Goal: Navigation & Orientation: Find specific page/section

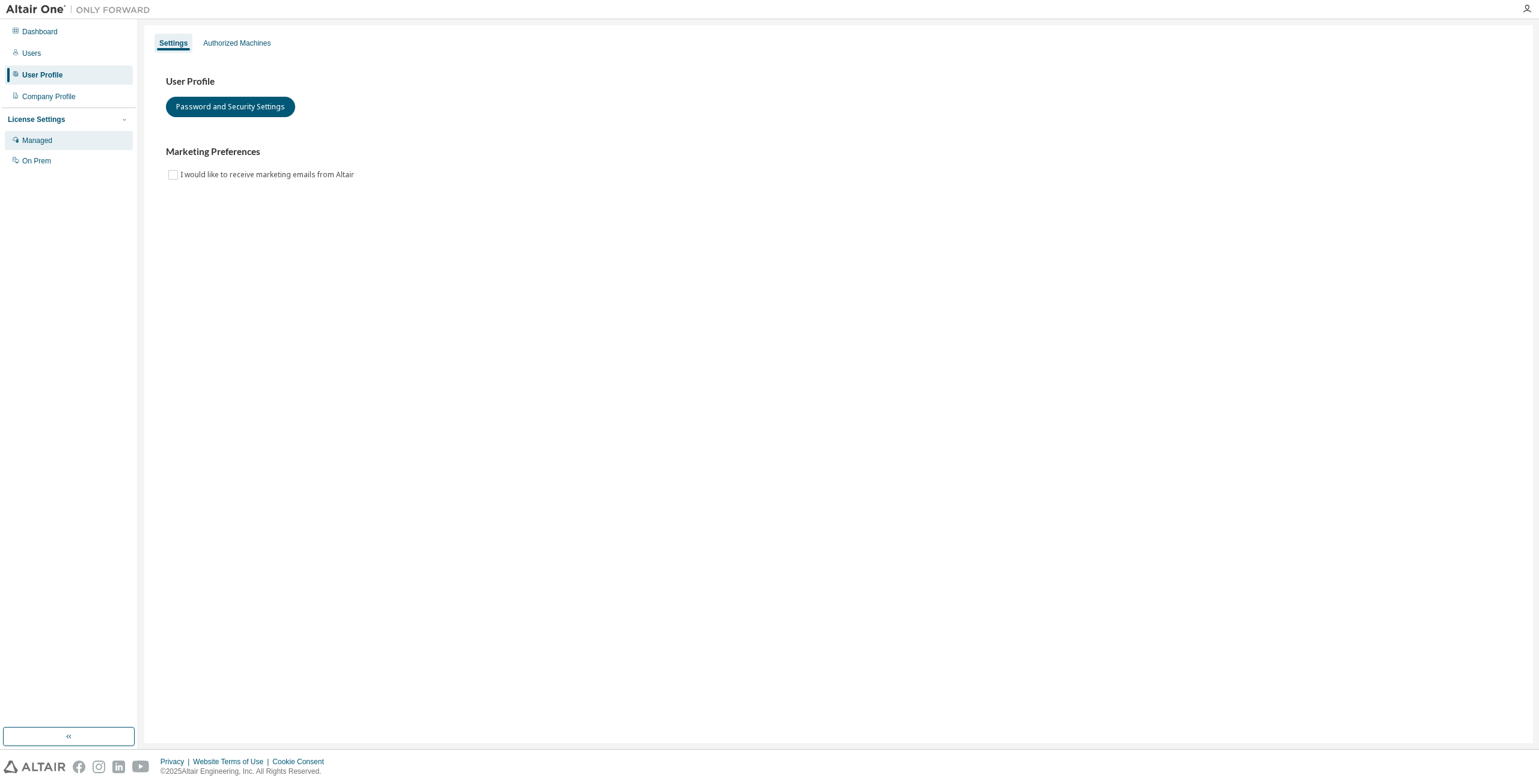
click at [37, 137] on div "Managed" at bounding box center [37, 141] width 30 height 10
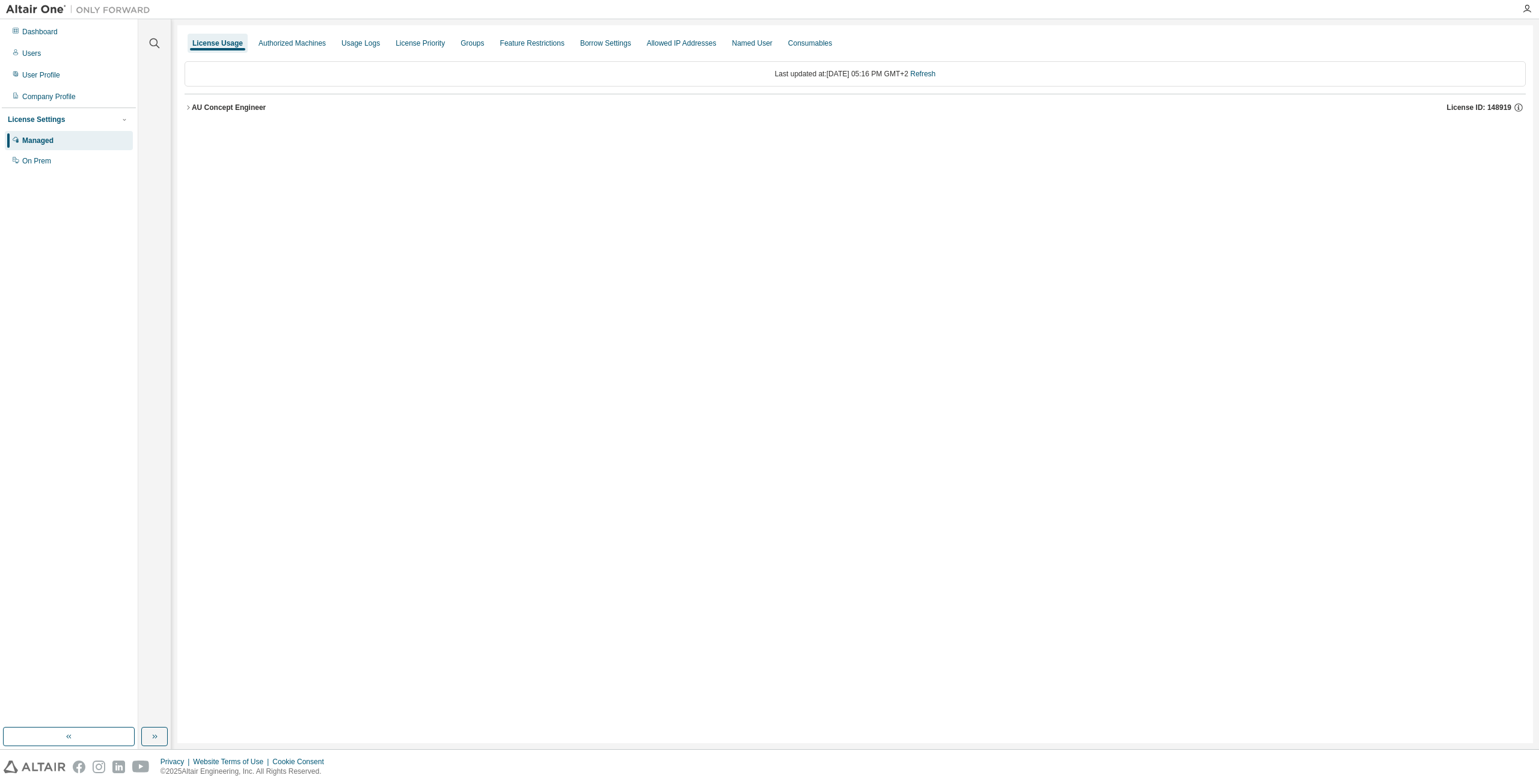
click at [192, 105] on icon "button" at bounding box center [188, 107] width 7 height 7
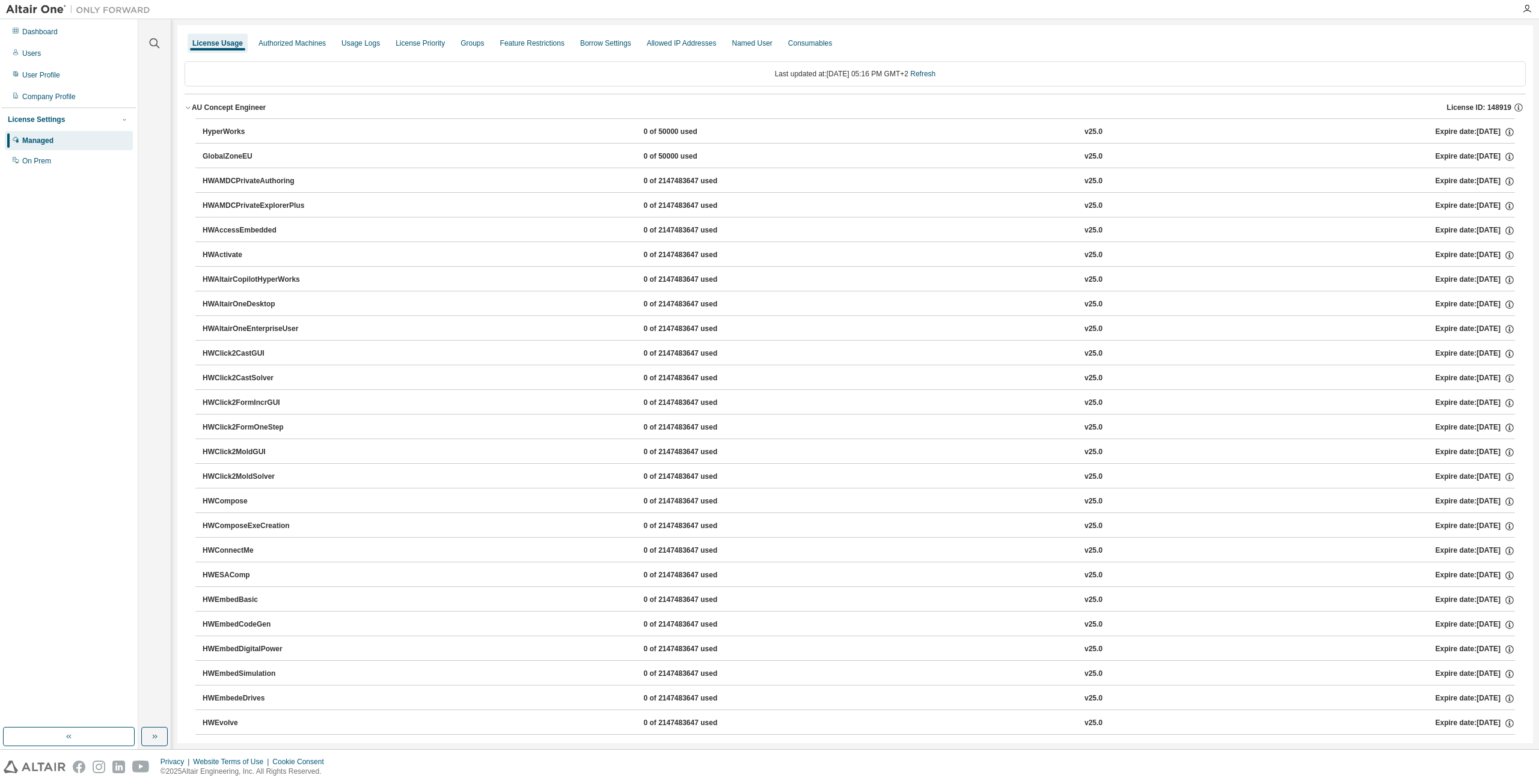
click at [192, 105] on icon "button" at bounding box center [188, 107] width 7 height 7
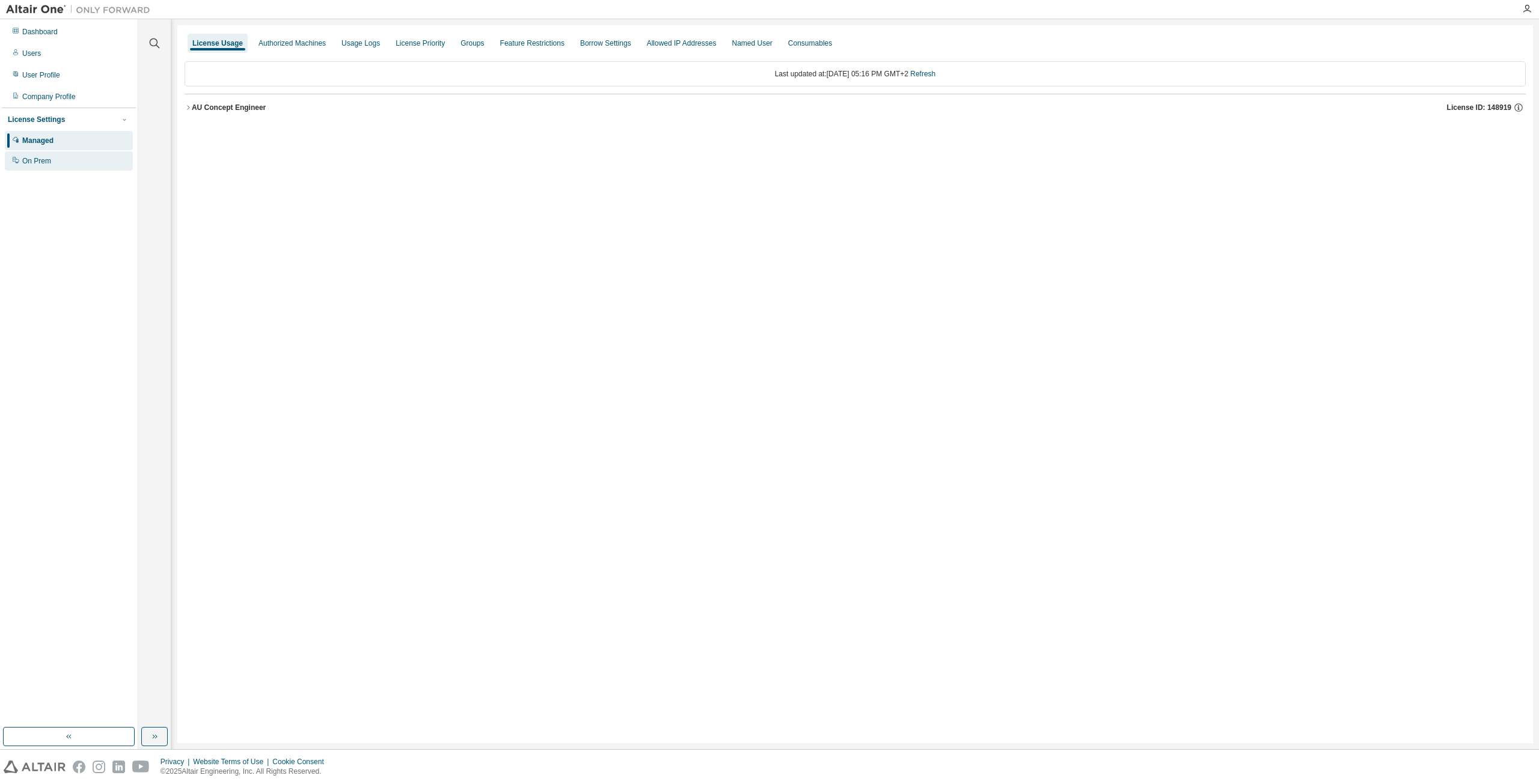
click at [42, 161] on div "On Prem" at bounding box center [37, 161] width 29 height 10
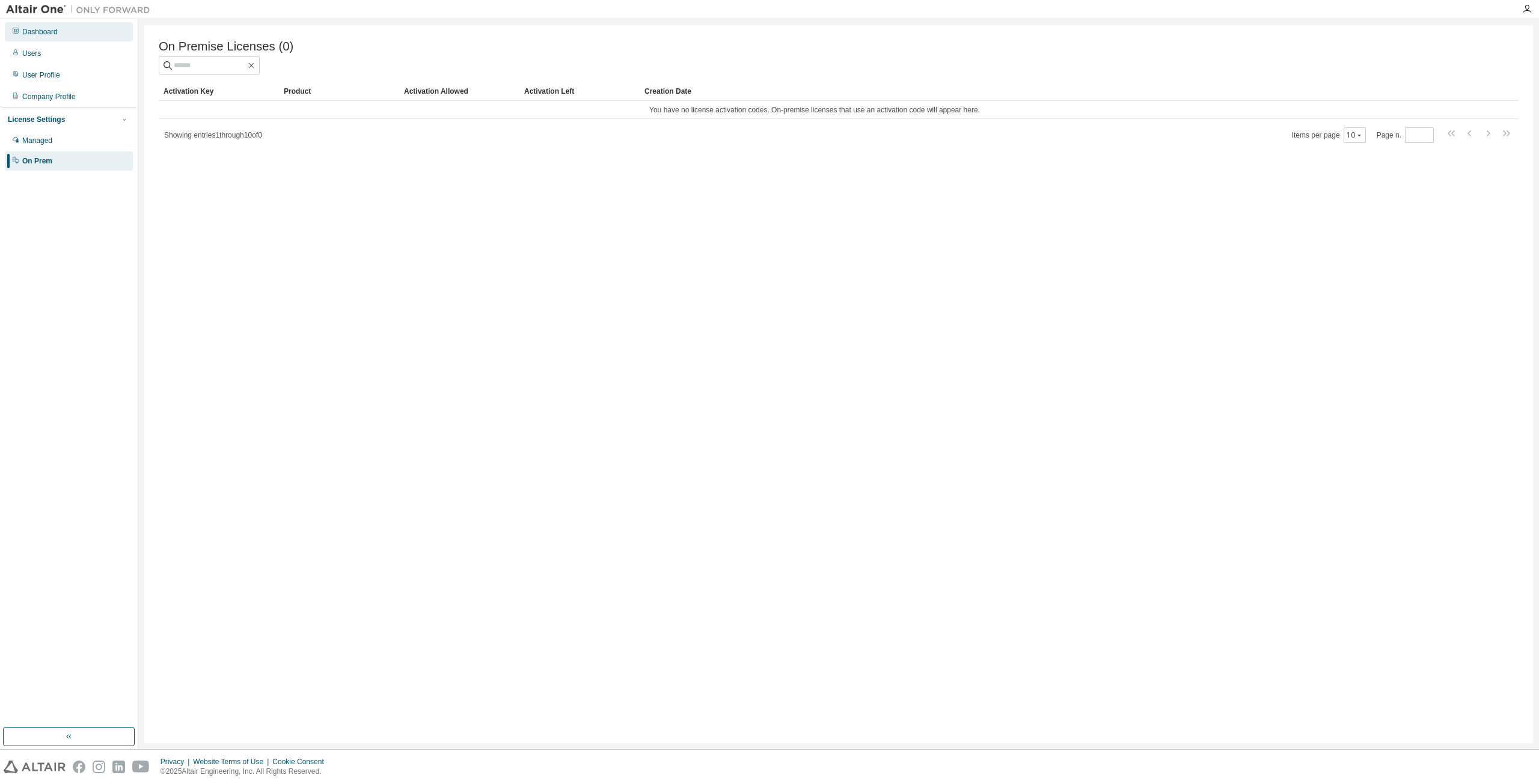
click at [49, 37] on div "Dashboard" at bounding box center [69, 32] width 128 height 19
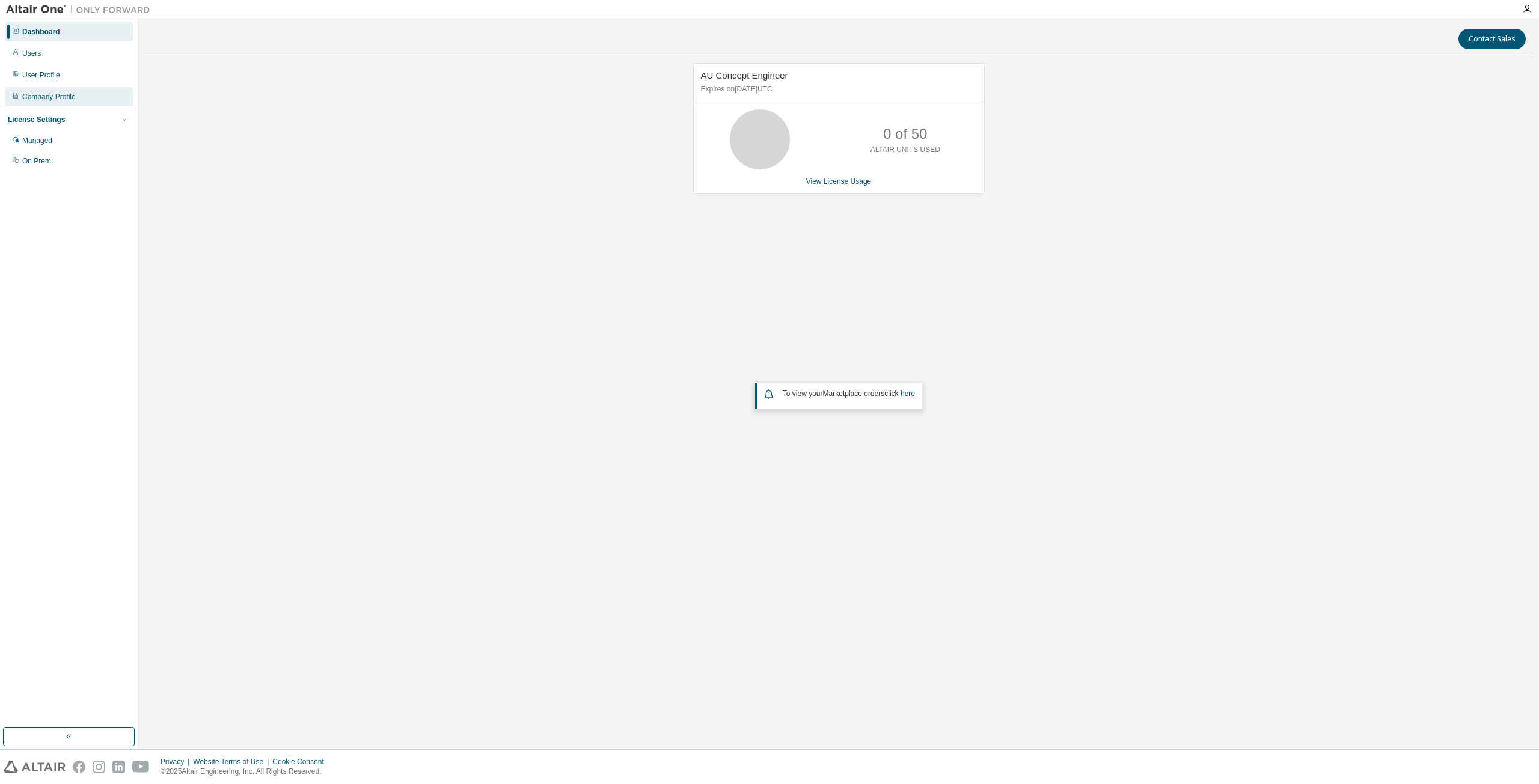
click at [41, 97] on div "Company Profile" at bounding box center [49, 97] width 53 height 10
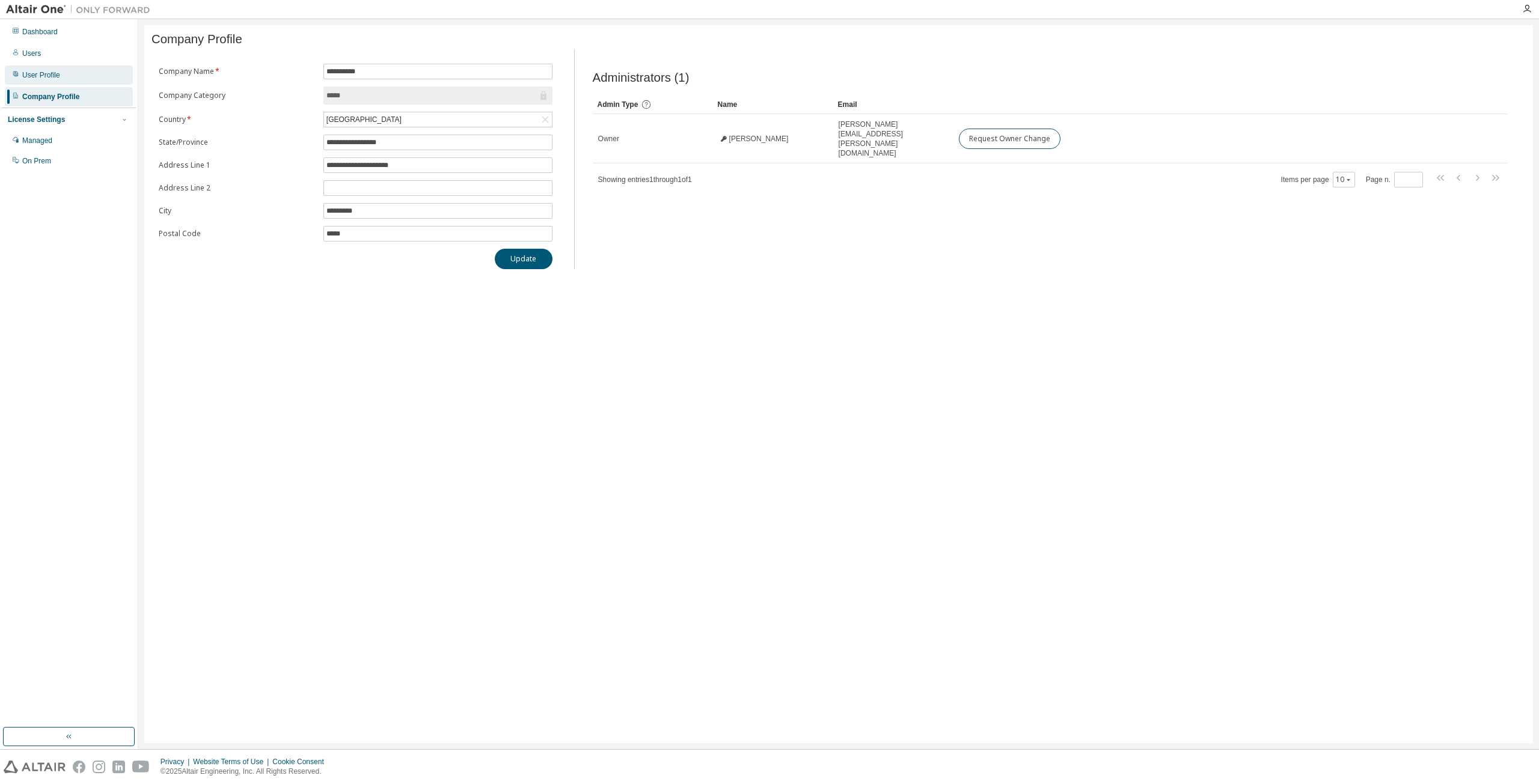
click at [40, 72] on div "User Profile" at bounding box center [41, 75] width 37 height 10
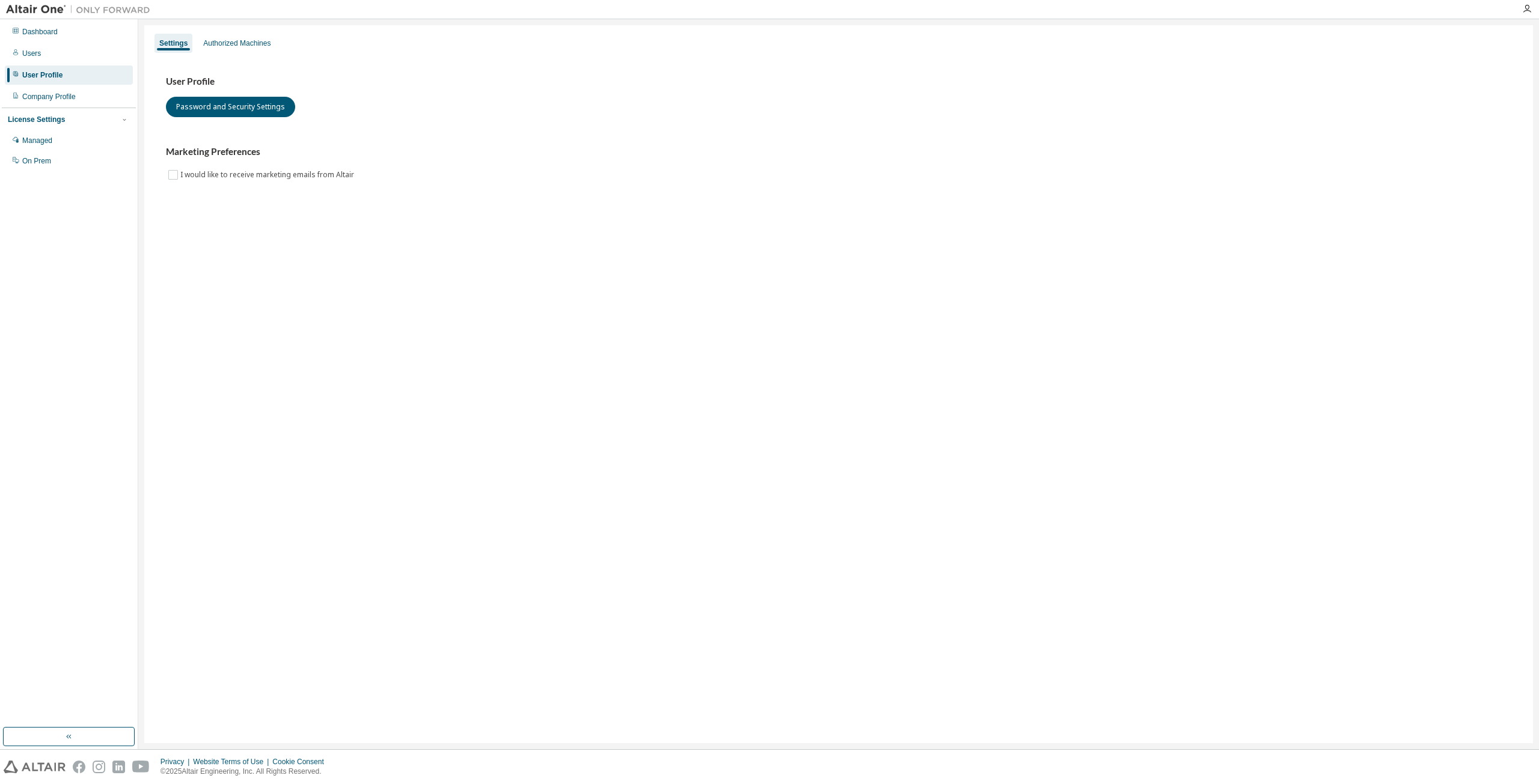
click at [72, 119] on div "License Settings" at bounding box center [68, 119] width 122 height 11
click at [54, 143] on div "Managed" at bounding box center [69, 140] width 128 height 19
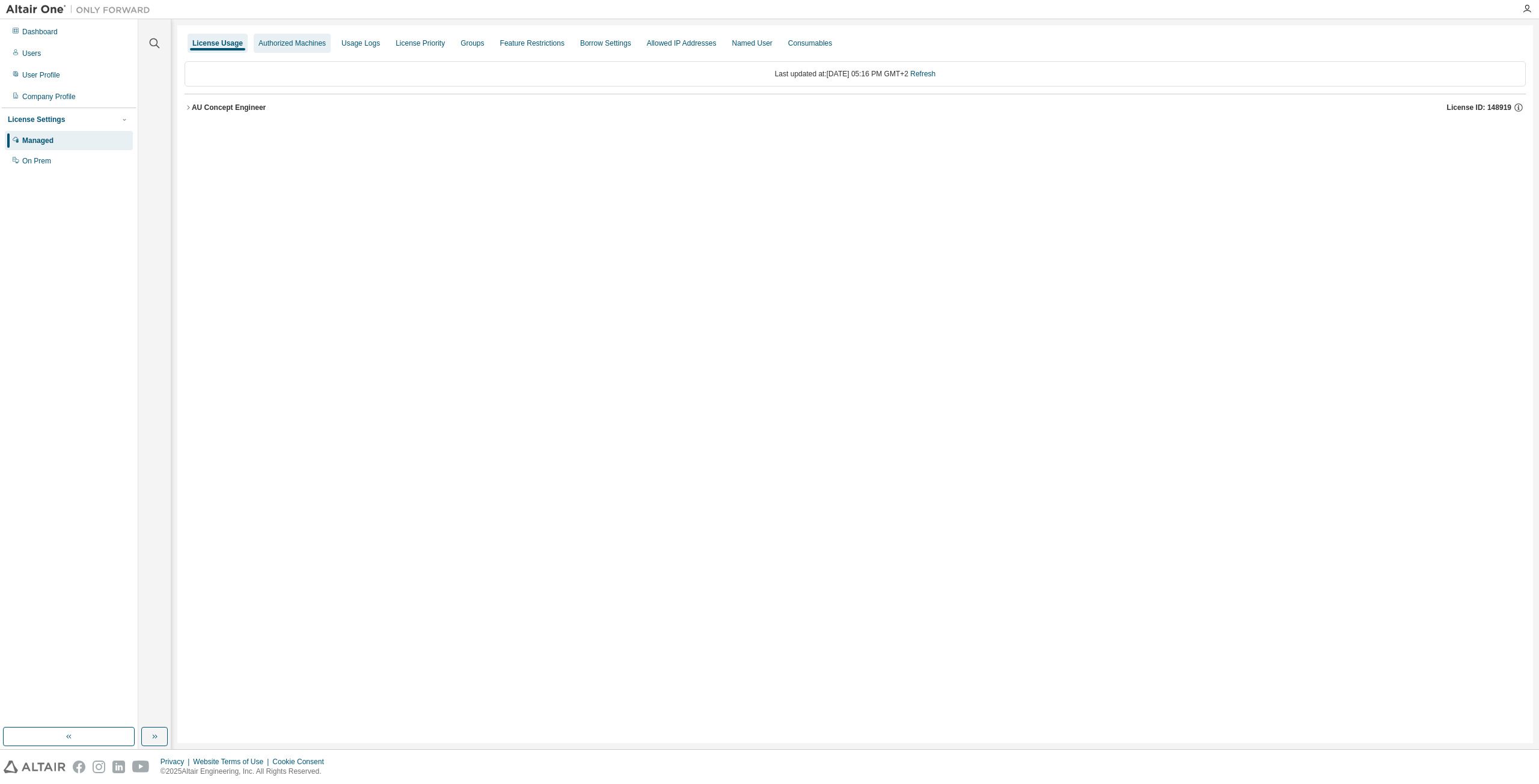
click at [307, 47] on div "Authorized Machines" at bounding box center [291, 43] width 67 height 10
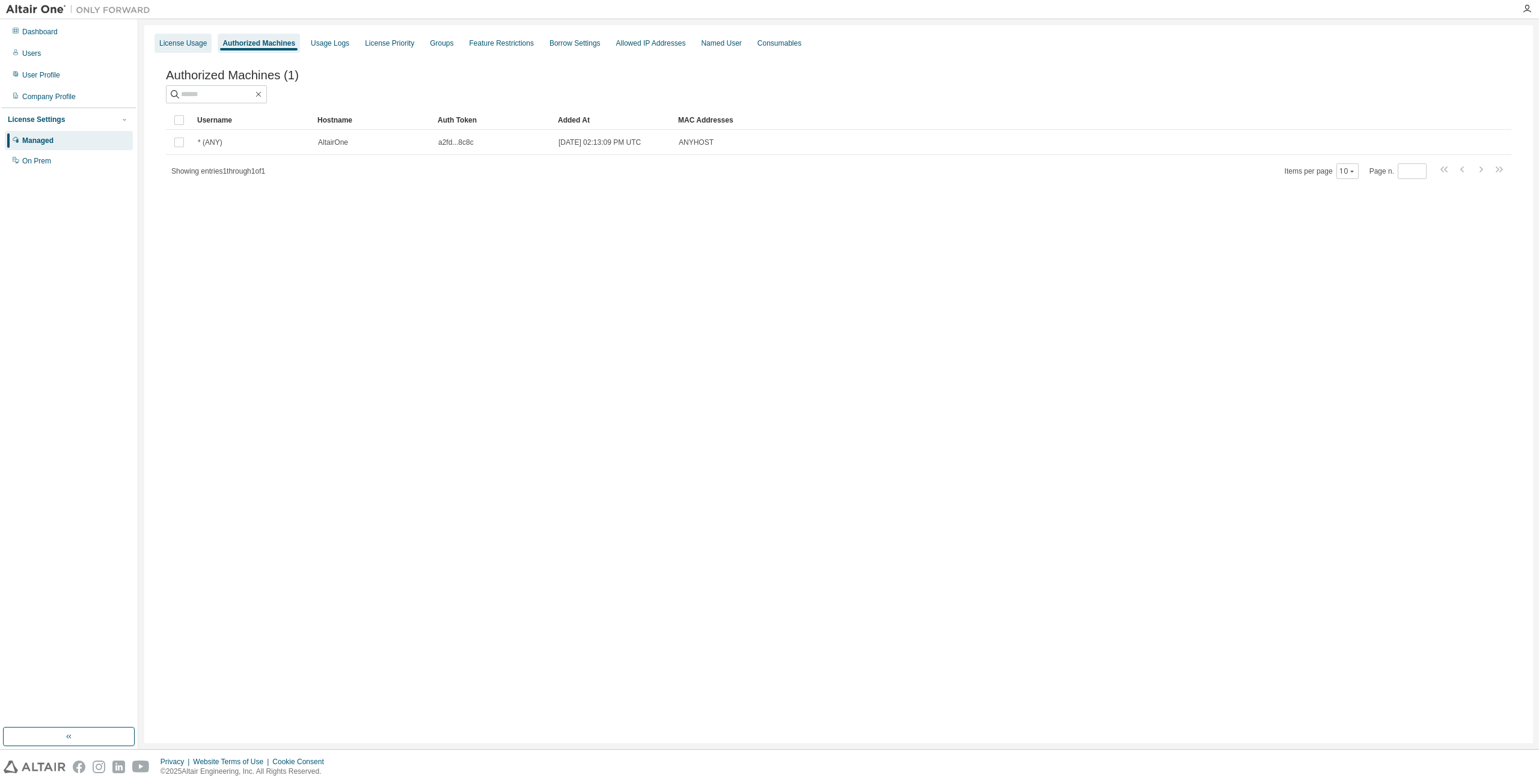
click at [174, 47] on div "License Usage" at bounding box center [182, 43] width 47 height 10
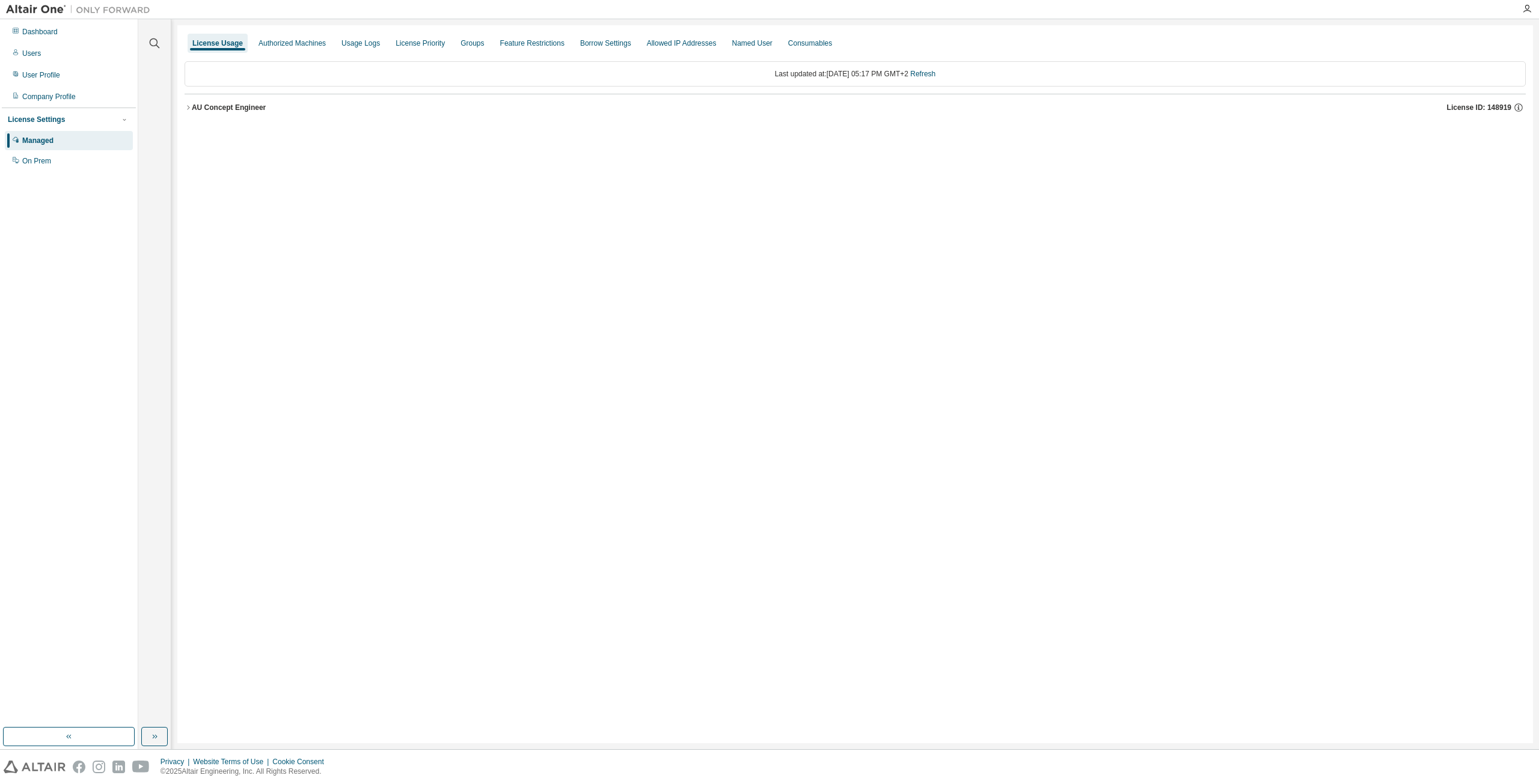
click at [220, 107] on div "AU Concept Engineer" at bounding box center [228, 107] width 74 height 10
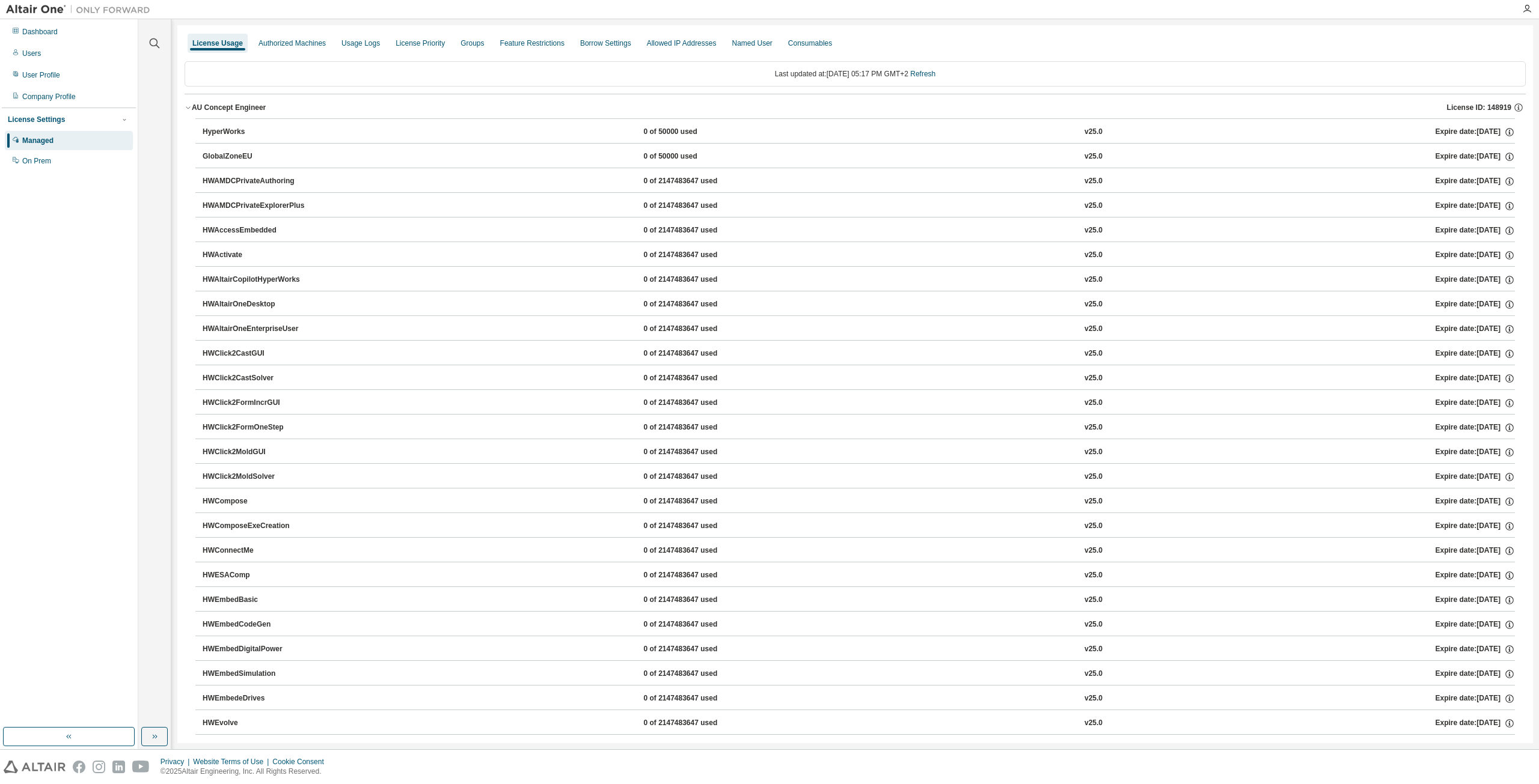
click at [263, 129] on div "HyperWorks" at bounding box center [256, 131] width 108 height 11
